Goal: Find specific page/section: Find specific page/section

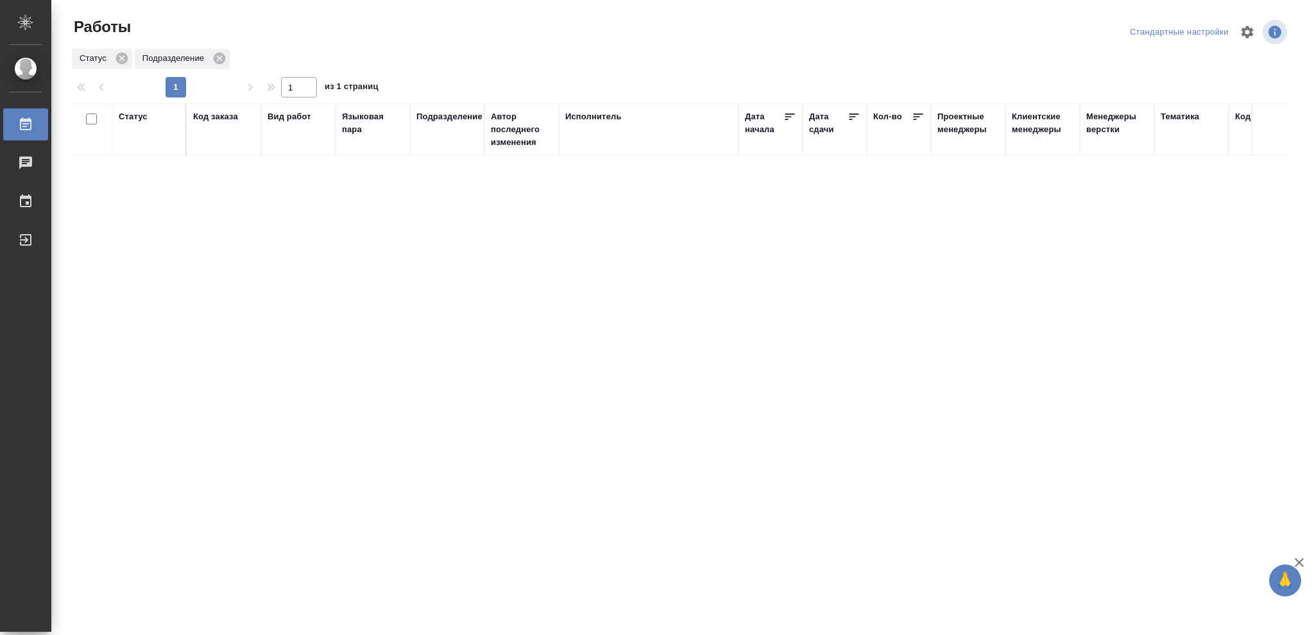
click at [139, 118] on div "Статус" at bounding box center [133, 116] width 29 height 13
click at [142, 153] on icon at bounding box center [142, 149] width 9 height 9
click at [441, 146] on icon at bounding box center [441, 146] width 4 height 4
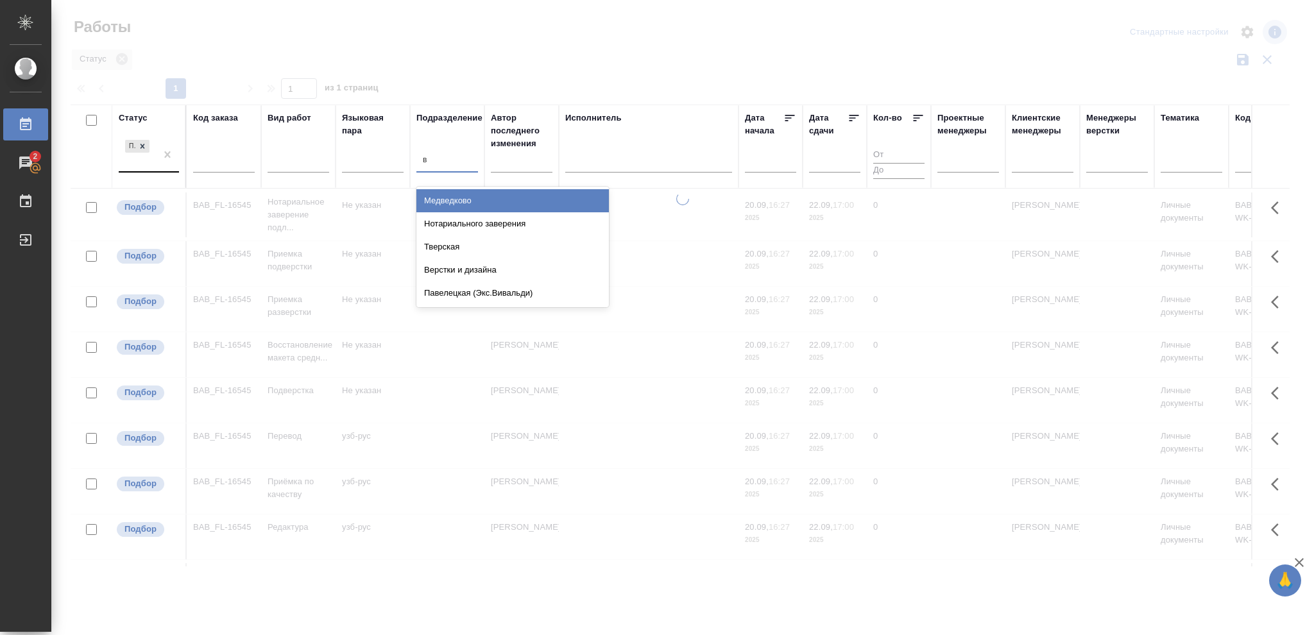
type input "ве"
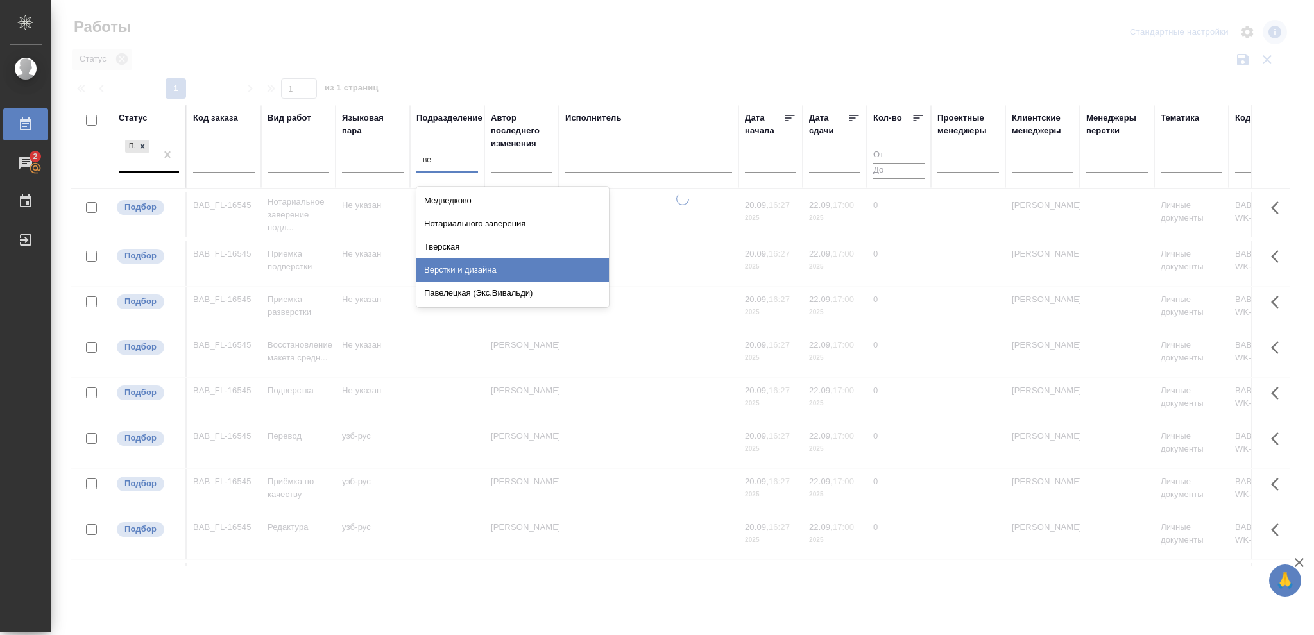
click at [505, 271] on div "Верстки и дизайна" at bounding box center [512, 269] width 192 height 23
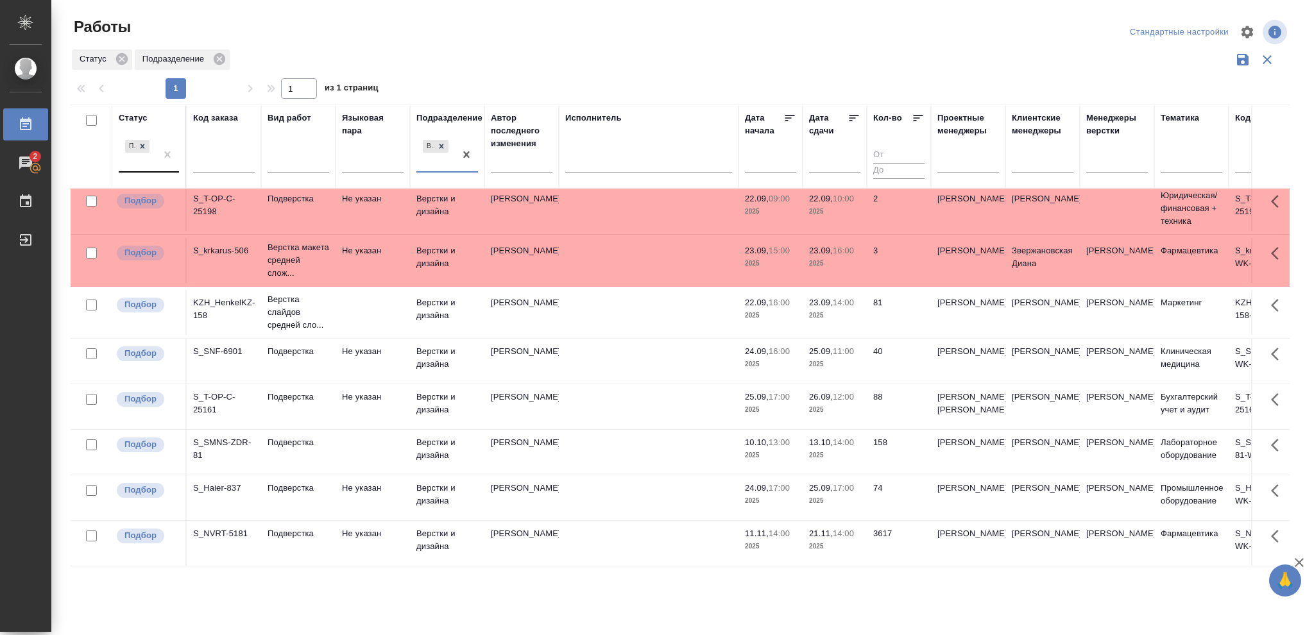
scroll to position [104, 0]
